Goal: Task Accomplishment & Management: Manage account settings

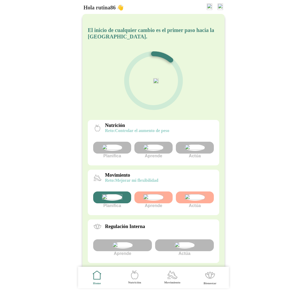
scroll to position [97, 0]
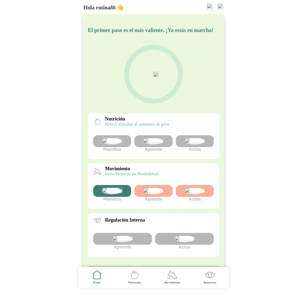
scroll to position [36, 0]
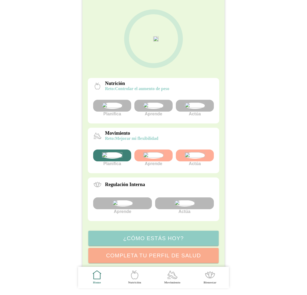
click at [162, 159] on img at bounding box center [153, 155] width 20 height 6
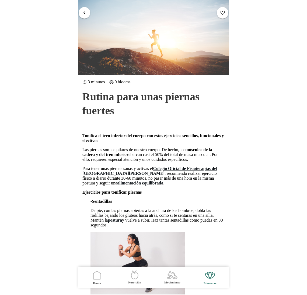
click at [83, 16] on button "button" at bounding box center [85, 13] width 12 height 12
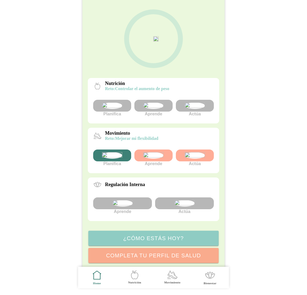
scroll to position [42, 0]
click at [151, 109] on img at bounding box center [153, 106] width 20 height 6
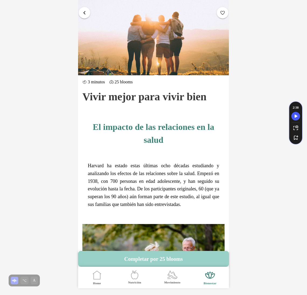
click at [159, 258] on button "Completar por 25 blooms" at bounding box center [153, 259] width 151 height 16
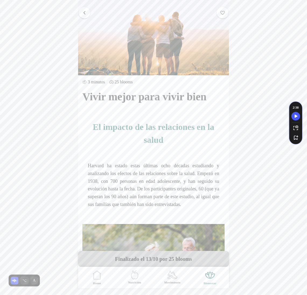
click at [83, 13] on span "button" at bounding box center [84, 12] width 5 height 5
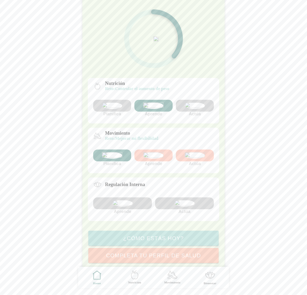
click at [185, 109] on img at bounding box center [195, 106] width 20 height 6
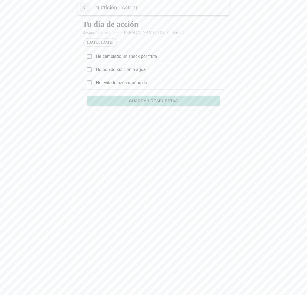
click at [90, 58] on icon at bounding box center [89, 56] width 5 height 5
click at [146, 101] on span "Guardar respuestas" at bounding box center [153, 101] width 49 height 4
click at [83, 8] on span "button" at bounding box center [84, 8] width 5 height 8
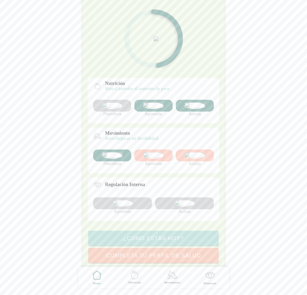
click at [199, 112] on div at bounding box center [195, 106] width 38 height 12
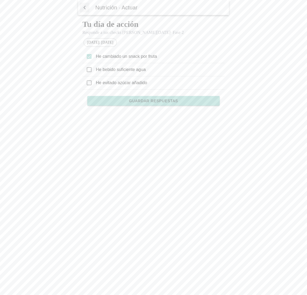
click at [164, 104] on button "Guardar respuestas" at bounding box center [153, 101] width 133 height 10
click at [84, 5] on span "button" at bounding box center [84, 8] width 5 height 8
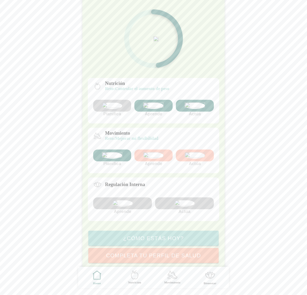
click at [151, 109] on img at bounding box center [153, 106] width 20 height 6
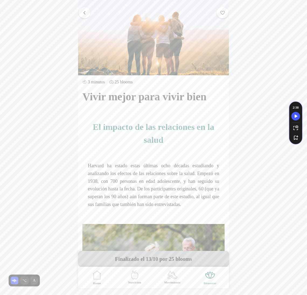
click at [87, 14] on button "button" at bounding box center [85, 13] width 12 height 12
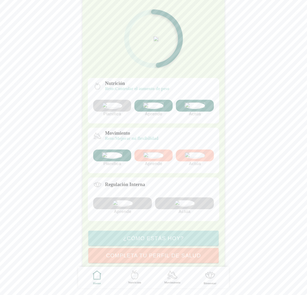
click at [152, 159] on img at bounding box center [153, 155] width 20 height 6
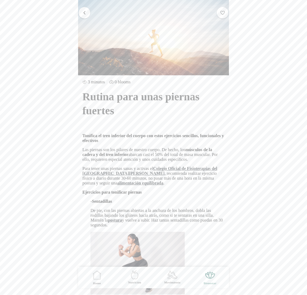
click at [84, 11] on span "button" at bounding box center [84, 12] width 5 height 5
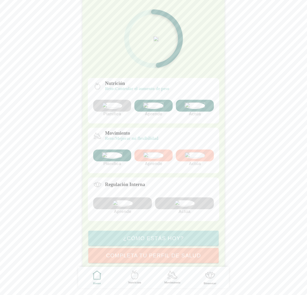
click at [135, 210] on div at bounding box center [122, 204] width 59 height 12
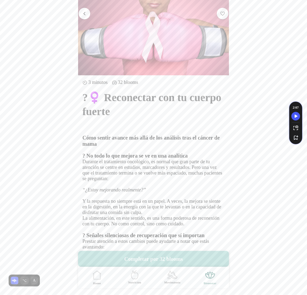
click at [80, 14] on button "button" at bounding box center [85, 14] width 12 height 12
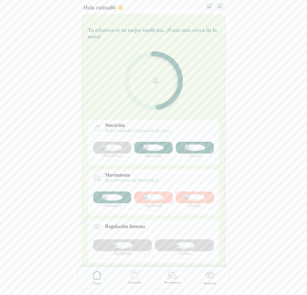
click at [220, 6] on img at bounding box center [220, 7] width 5 height 6
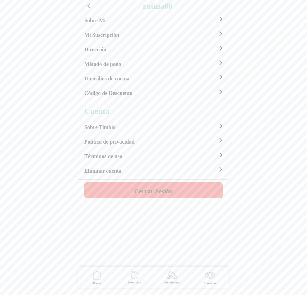
click at [151, 189] on h4 "Cerrar Sesión" at bounding box center [153, 191] width 39 height 6
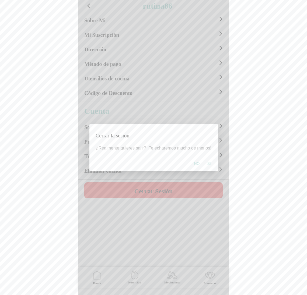
click at [210, 163] on button "Si" at bounding box center [208, 163] width 9 height 11
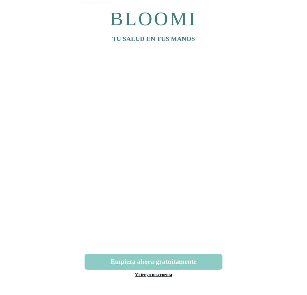
click at [150, 273] on link "Ya tengo una cuenta" at bounding box center [153, 275] width 37 height 5
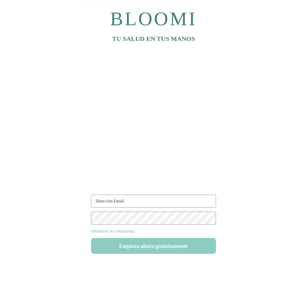
click at [123, 199] on input "text" at bounding box center [153, 201] width 125 height 13
type input "rutina86@test.com"
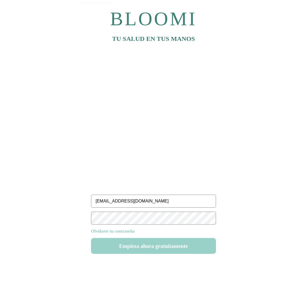
click at [154, 247] on button "Empieza ahora gratuitamente" at bounding box center [153, 246] width 125 height 16
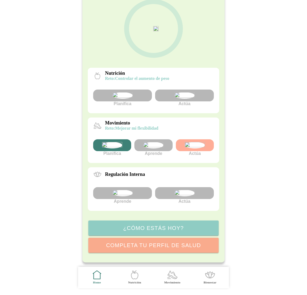
scroll to position [91, 0]
click at [192, 142] on img at bounding box center [195, 145] width 20 height 6
click at [155, 142] on img at bounding box center [153, 145] width 20 height 6
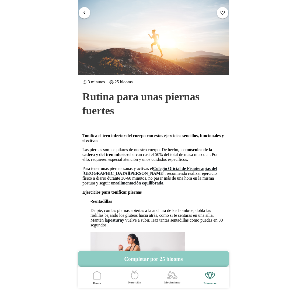
click at [85, 9] on button "button" at bounding box center [85, 13] width 12 height 12
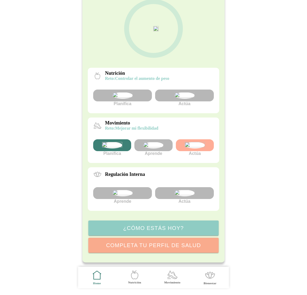
scroll to position [97, 0]
click at [197, 142] on img at bounding box center [195, 145] width 20 height 6
click at [200, 142] on img at bounding box center [195, 145] width 20 height 6
click at [178, 191] on img at bounding box center [185, 193] width 20 height 6
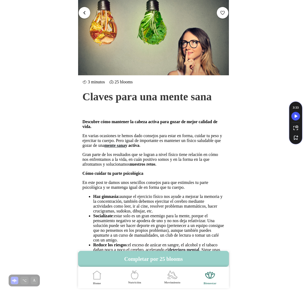
click at [163, 260] on button "Completar por 25 blooms" at bounding box center [153, 259] width 151 height 16
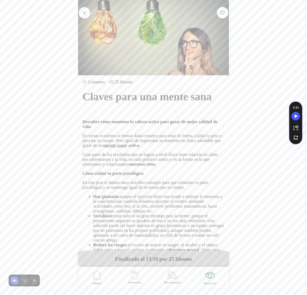
click at [85, 8] on button "button" at bounding box center [85, 13] width 12 height 12
